Goal: Information Seeking & Learning: Find specific fact

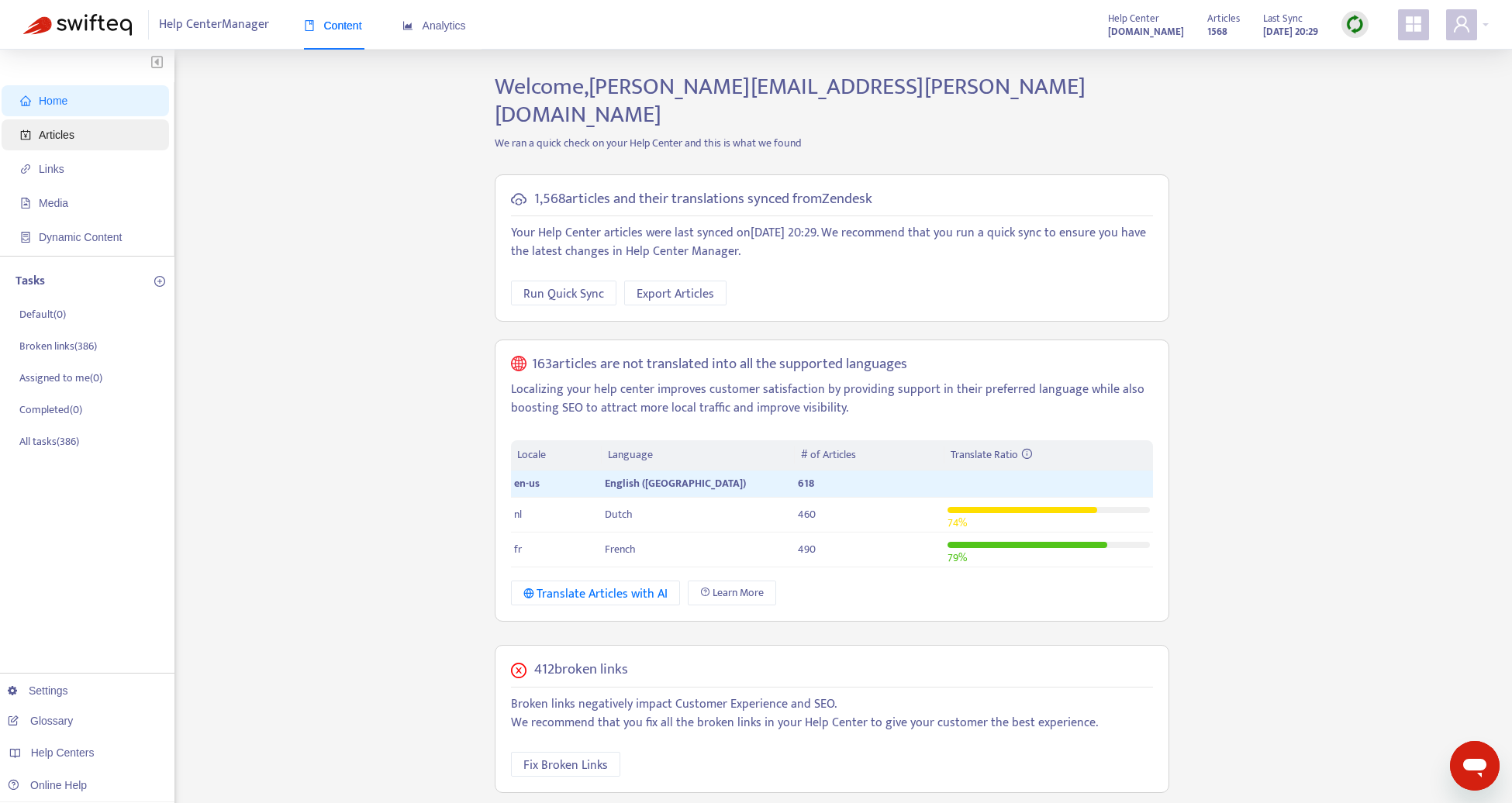
click at [81, 147] on span "Articles" at bounding box center [88, 134] width 137 height 31
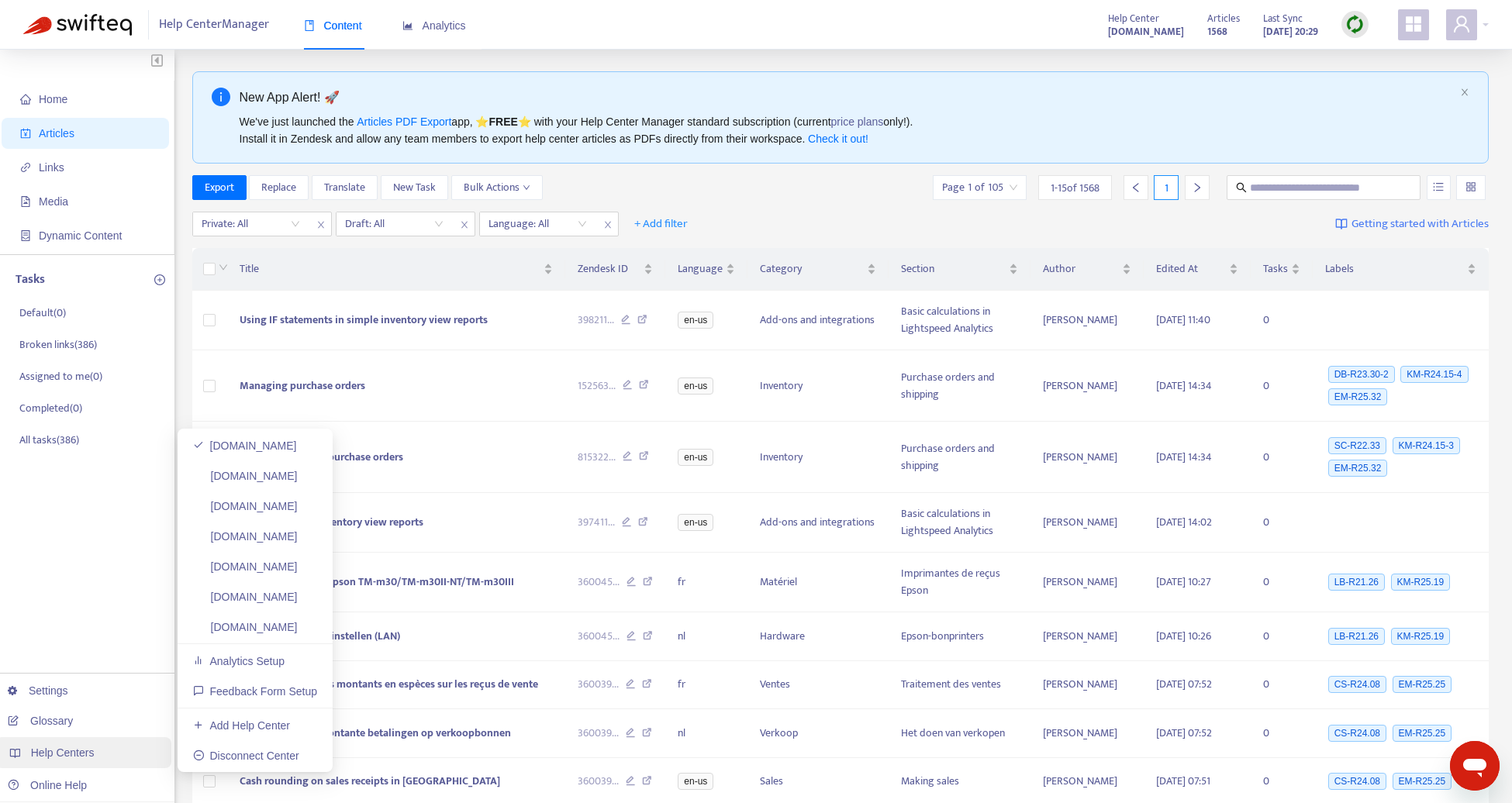
scroll to position [5, 0]
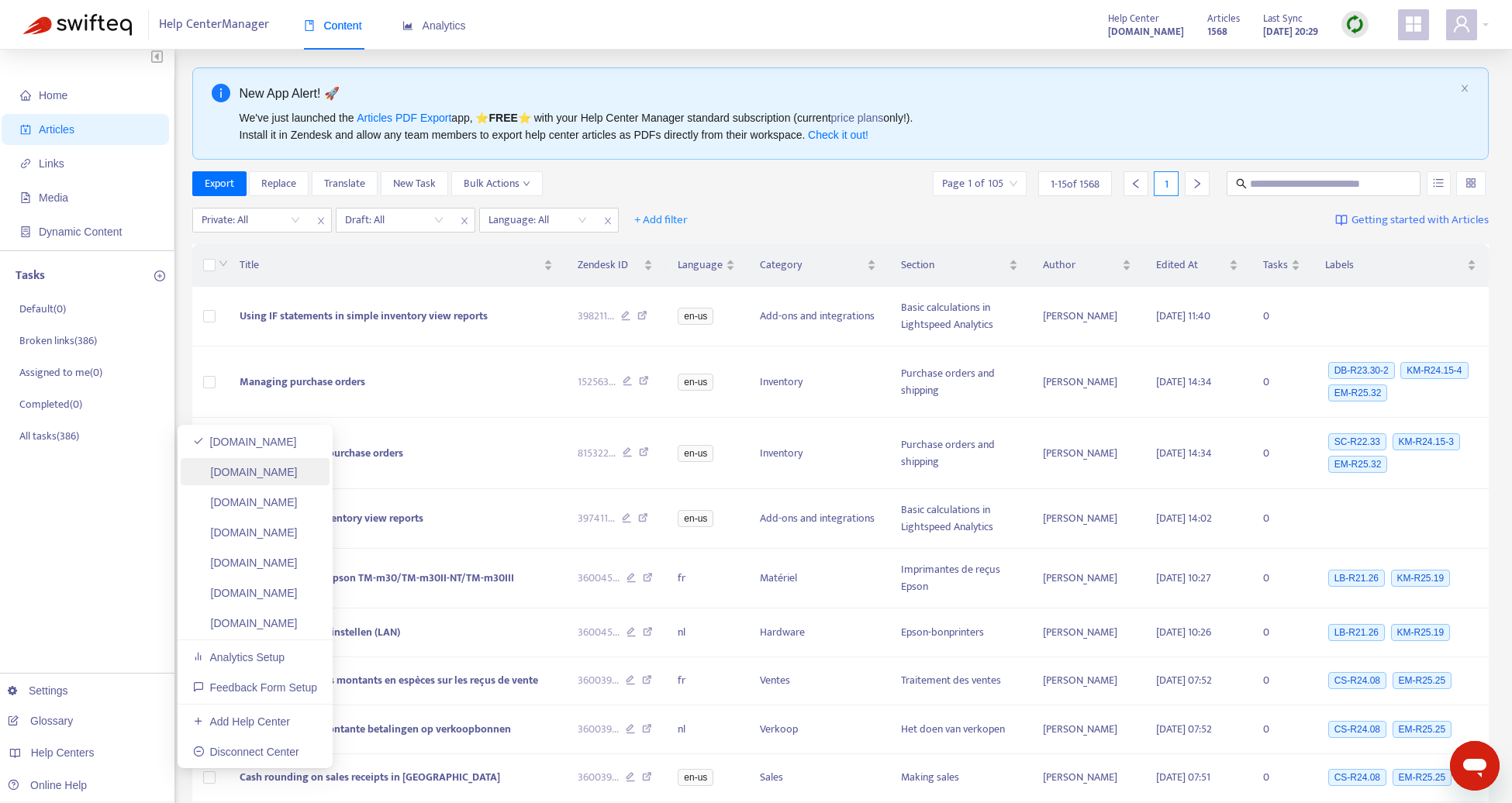
click at [298, 478] on link "[DOMAIN_NAME]" at bounding box center [244, 472] width 104 height 12
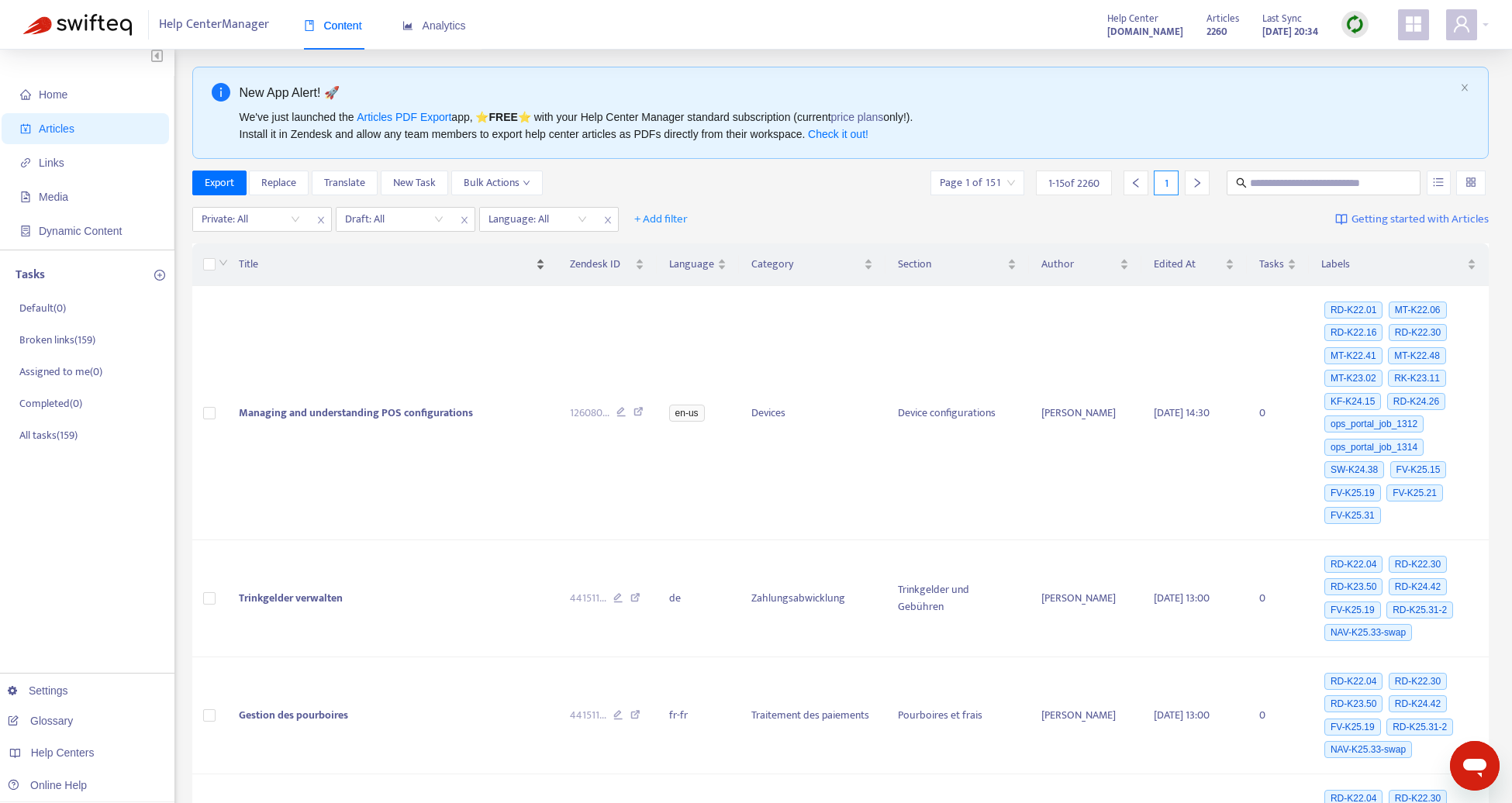
scroll to position [9, 0]
click at [1288, 179] on input "text" at bounding box center [1324, 180] width 149 height 17
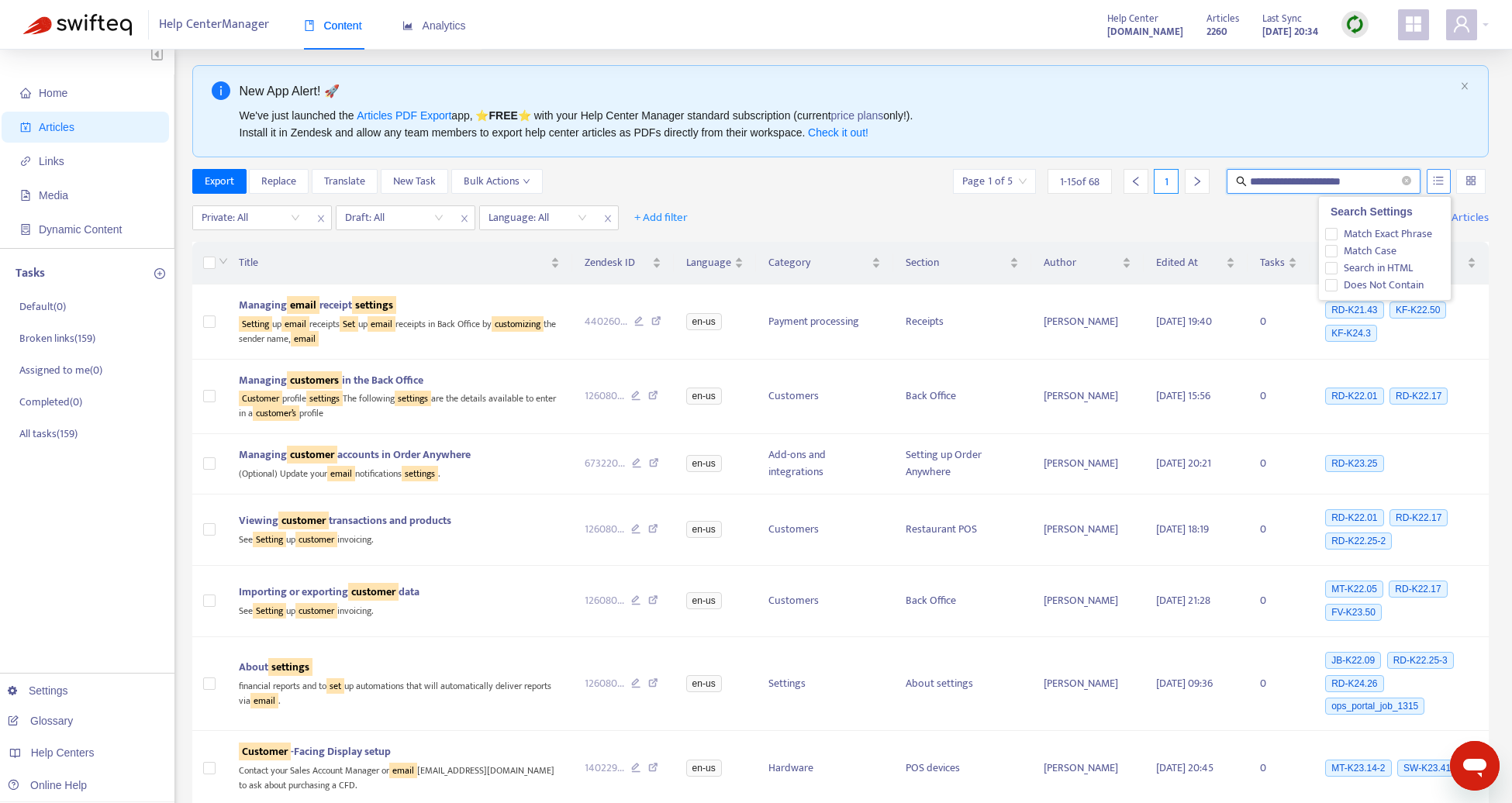
click at [1438, 186] on button "button" at bounding box center [1438, 181] width 24 height 25
click at [1407, 230] on span "Match Exact Phrase" at bounding box center [1387, 234] width 101 height 17
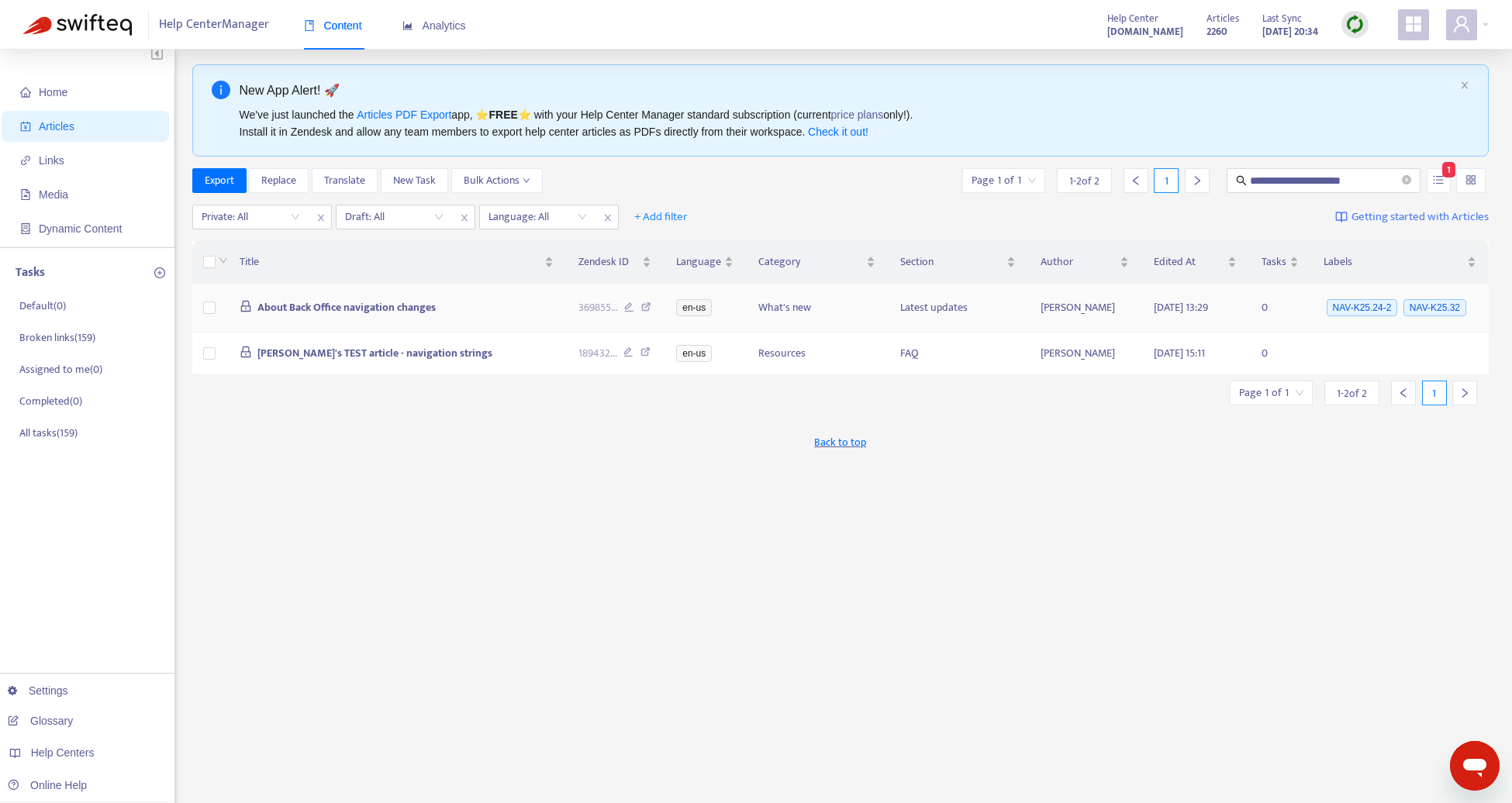
scroll to position [11, 0]
click at [1366, 181] on input "**********" at bounding box center [1324, 179] width 149 height 17
type input "******"
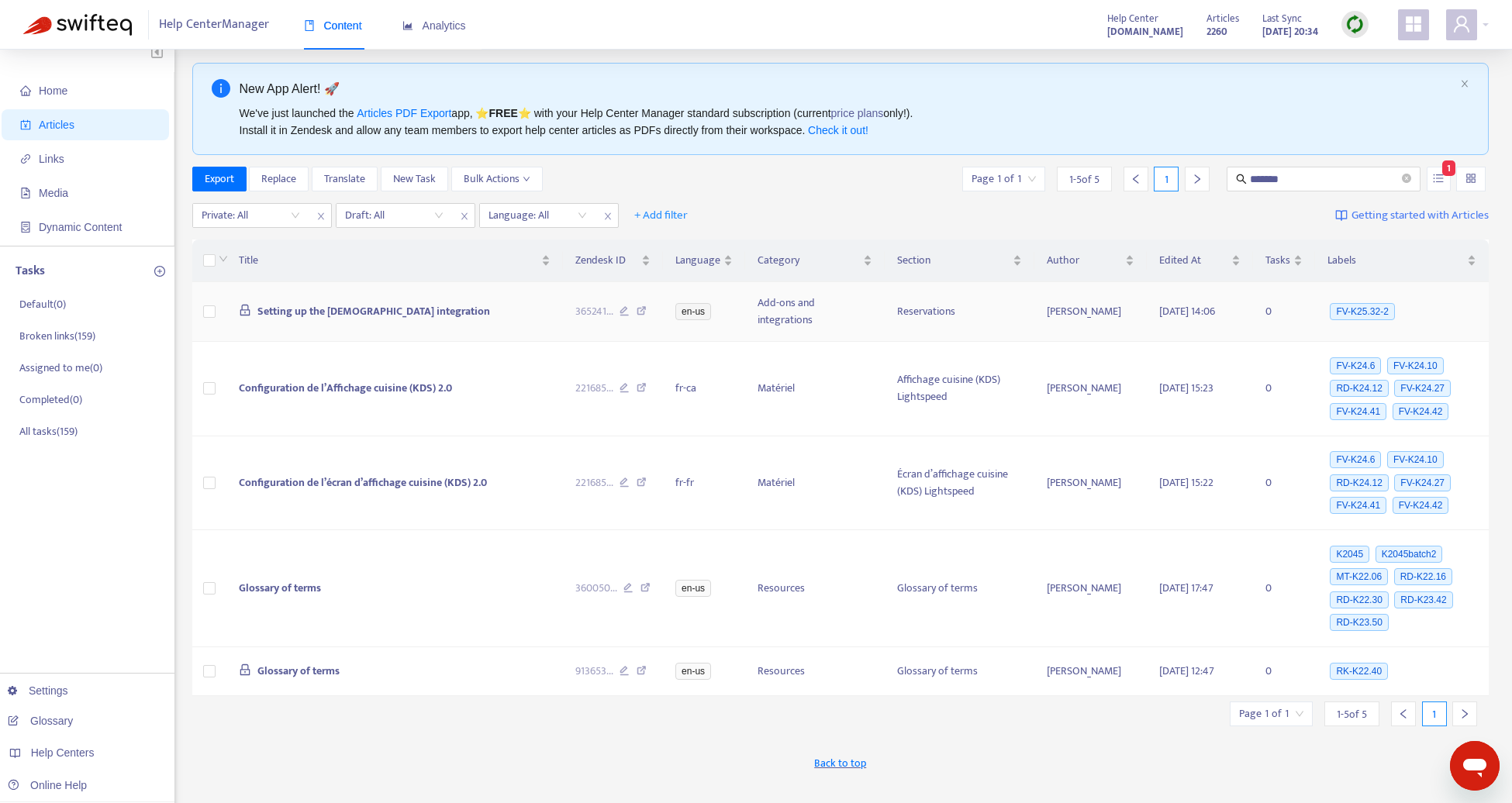
click at [385, 302] on span "Setting up the [DEMOGRAPHIC_DATA] integration" at bounding box center [373, 311] width 232 height 18
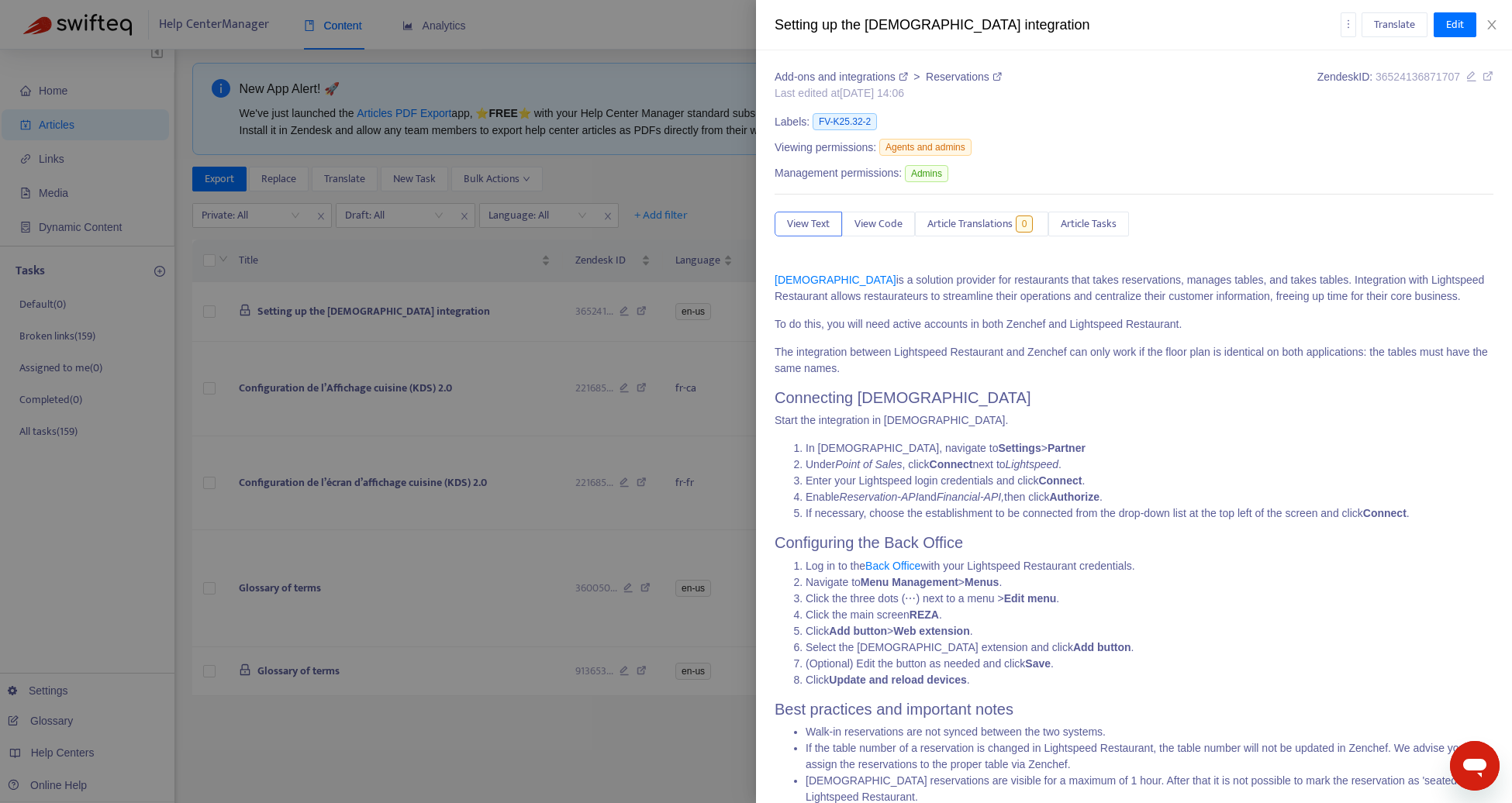
scroll to position [114, 0]
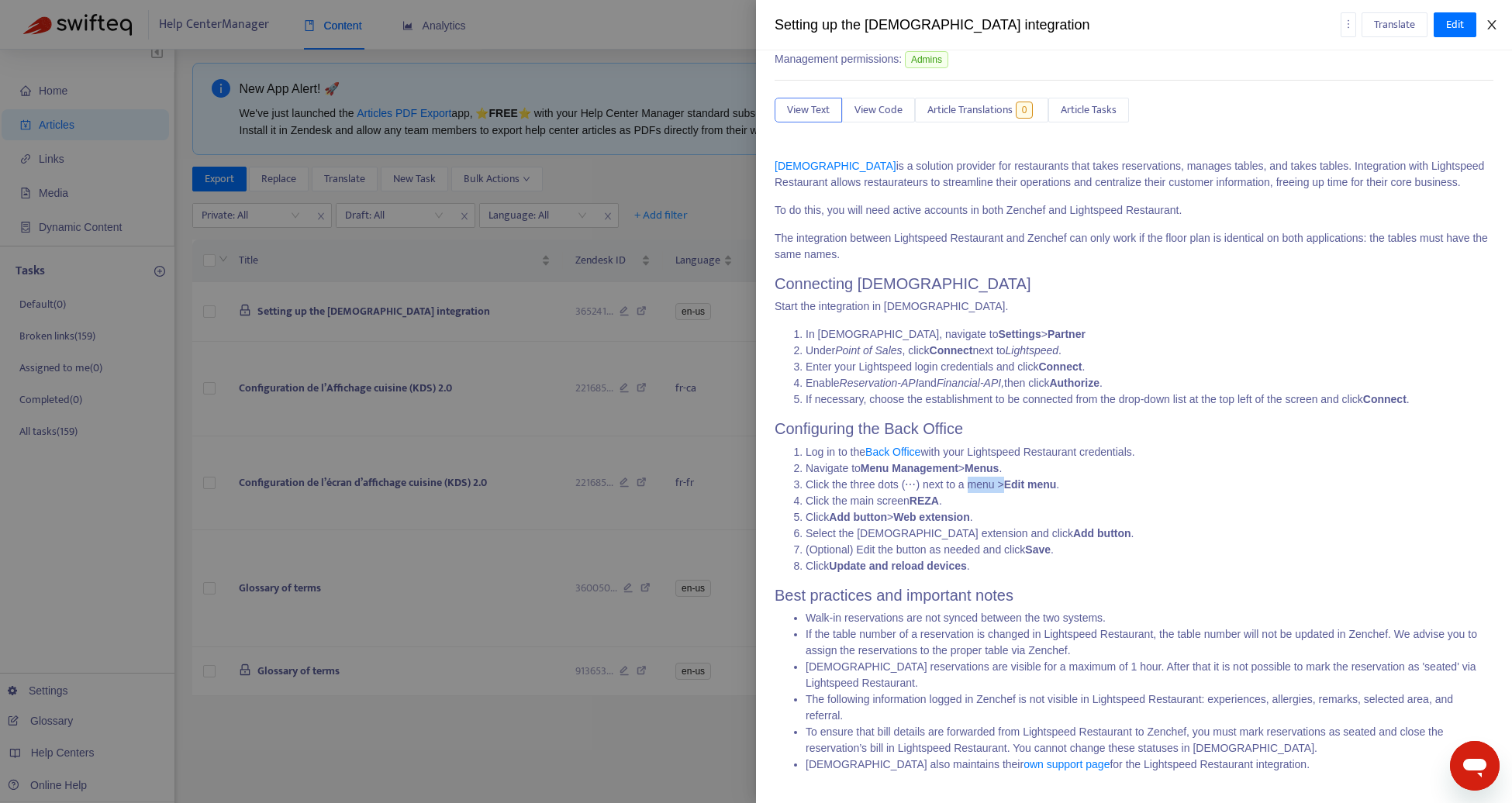
click at [1494, 31] on button "Close" at bounding box center [1491, 25] width 22 height 15
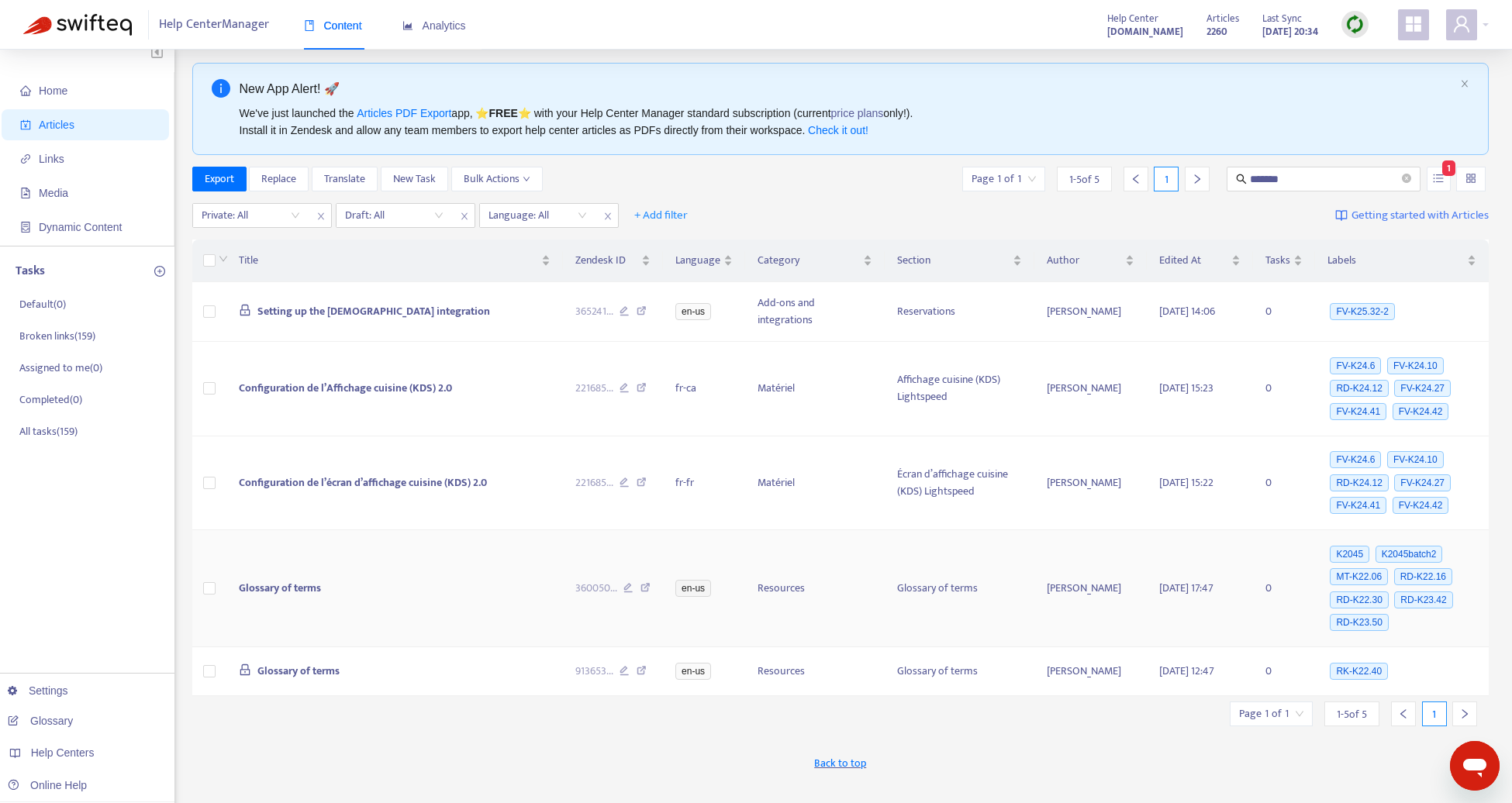
click at [320, 579] on span "Glossary of terms" at bounding box center [280, 588] width 82 height 18
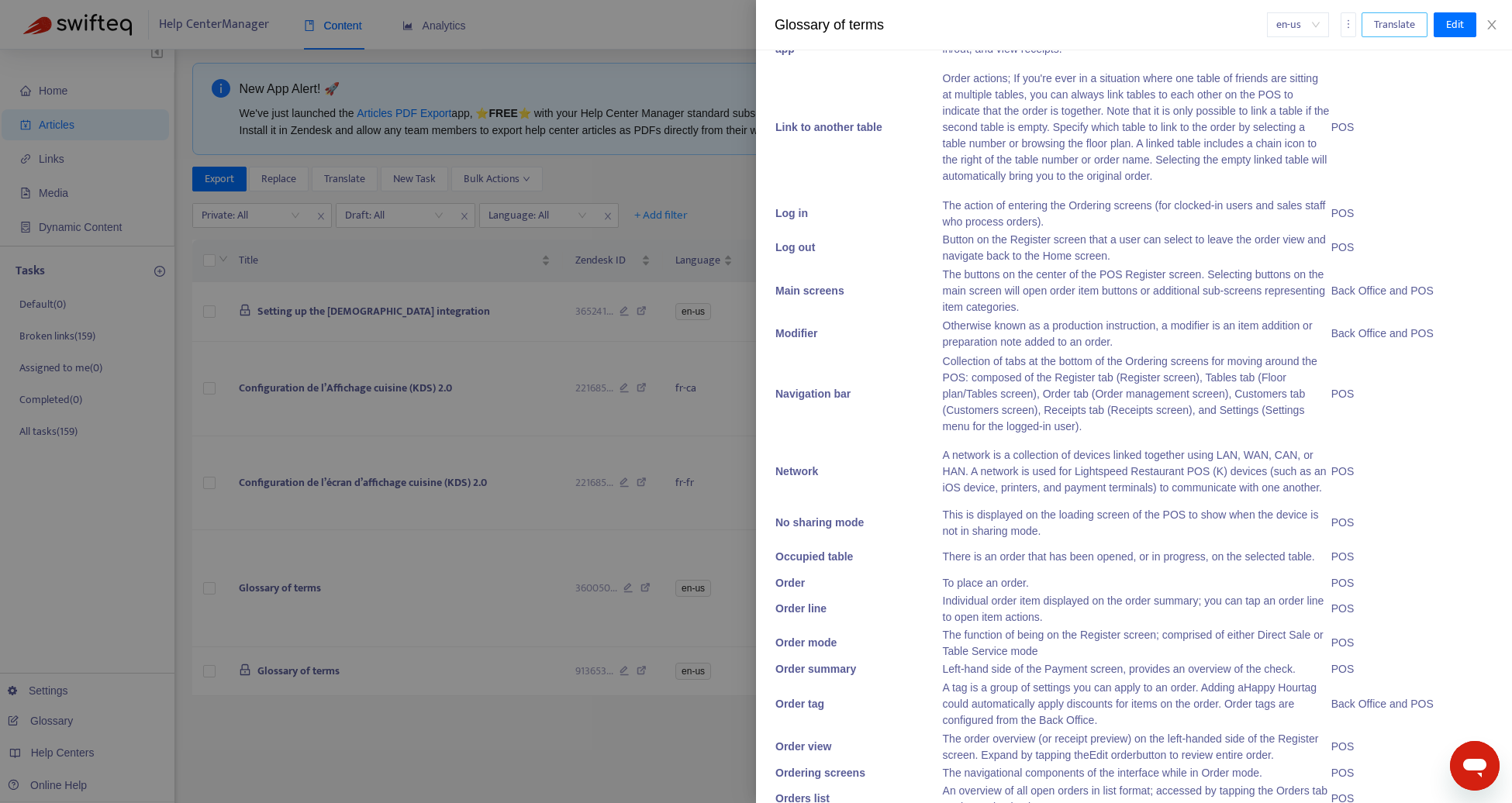
scroll to position [2815, 0]
